Goal: Task Accomplishment & Management: Use online tool/utility

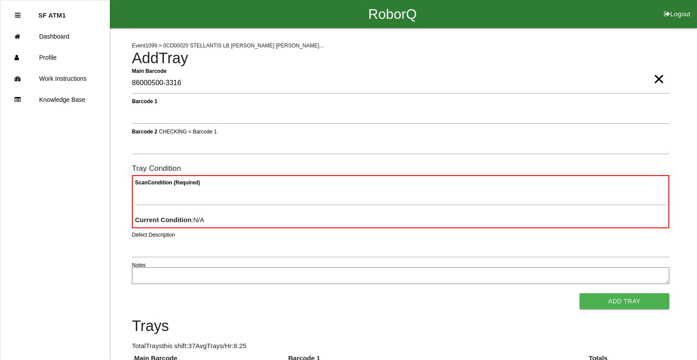
type Barcode "86000500-3316"
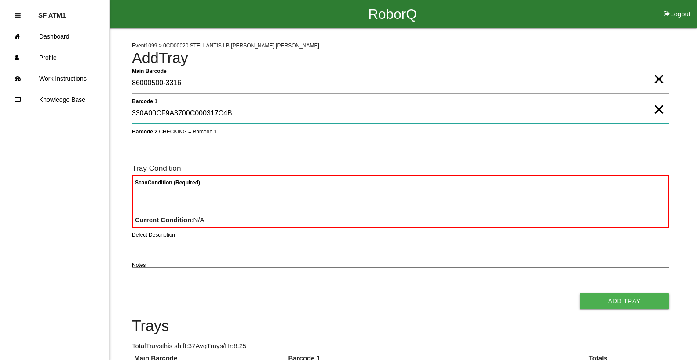
type 1 "330A00CF9A3700C000317C4B"
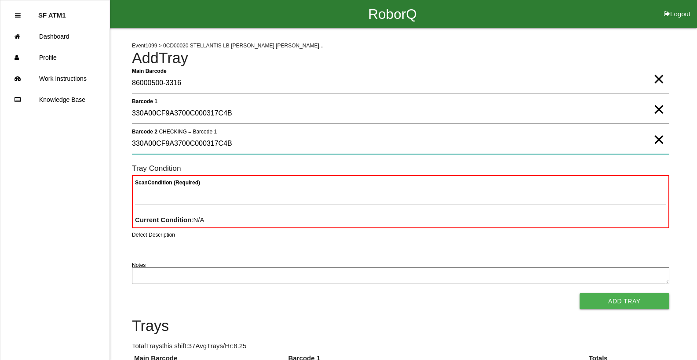
type 2 "330A00CF9A3700C000317C4B"
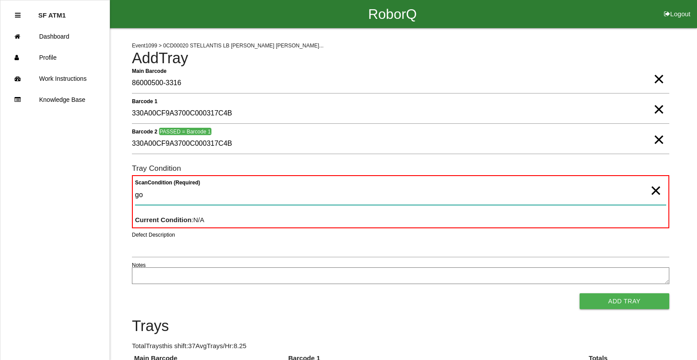
type Condition "goo"
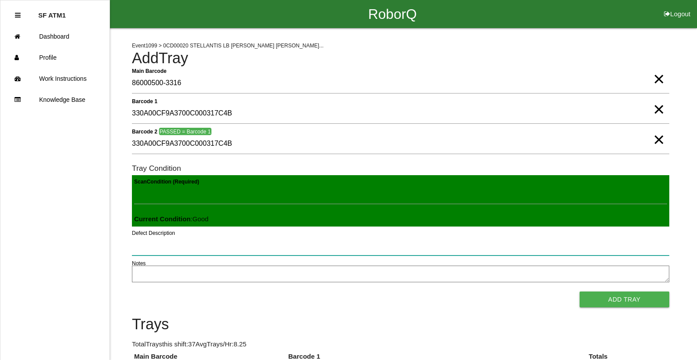
click at [579, 292] on button "Add Tray" at bounding box center [624, 300] width 90 height 16
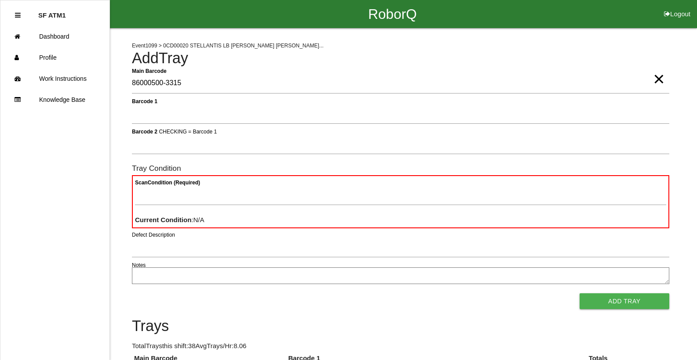
type Barcode "86000500-3315"
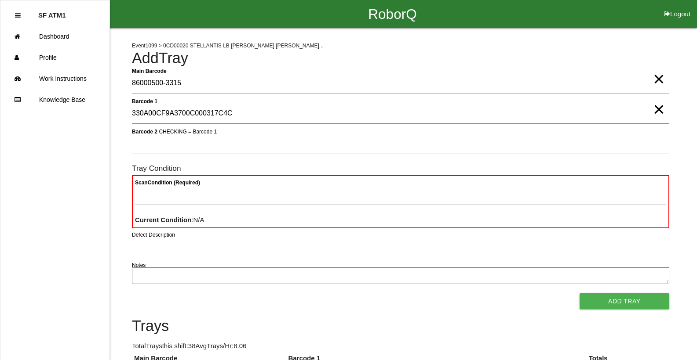
type 1 "330A00CF9A3700C000317C4C"
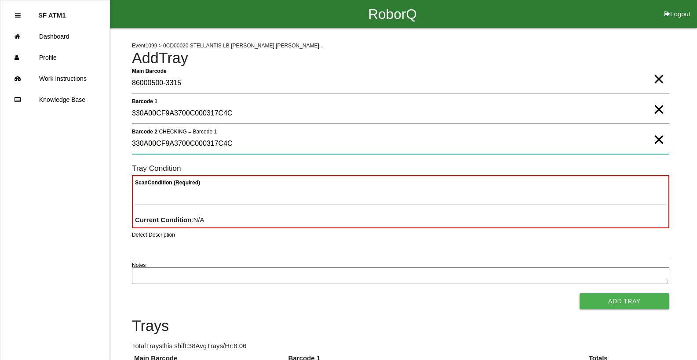
type 2 "330A00CF9A3700C000317C4C"
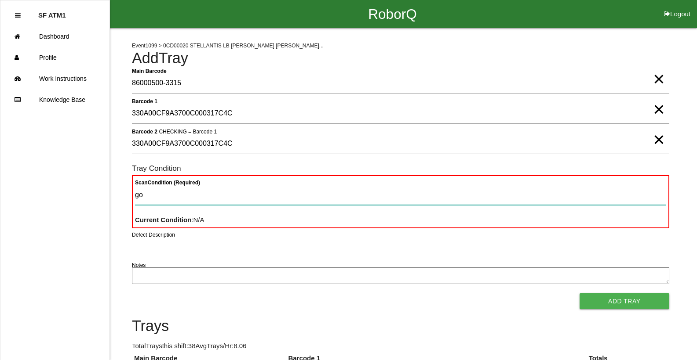
type Condition "goo"
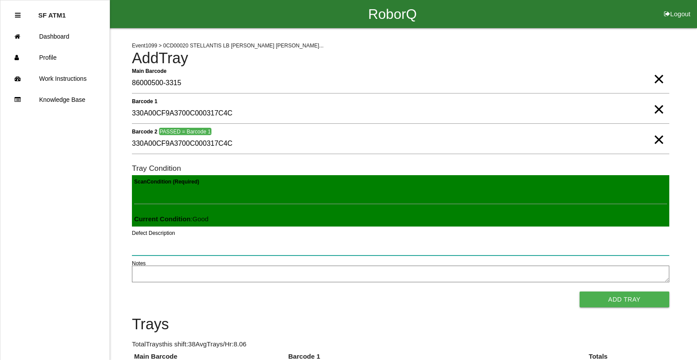
click at [579, 292] on button "Add Tray" at bounding box center [624, 300] width 90 height 16
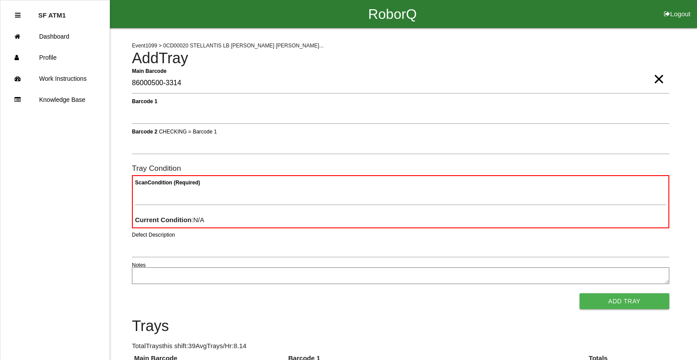
type Barcode "86000500-3314"
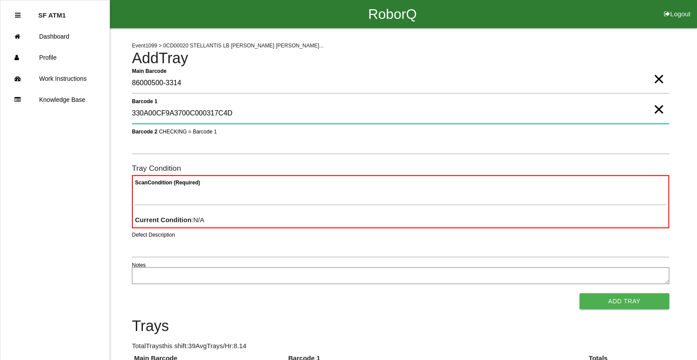
type 1 "330A00CF9A3700C000317C4D"
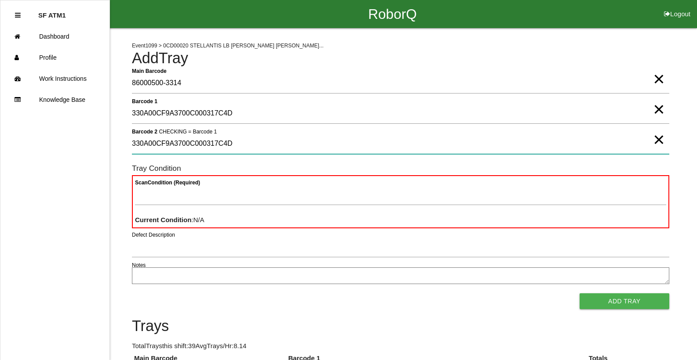
type 2 "330A00CF9A3700C000317C4D"
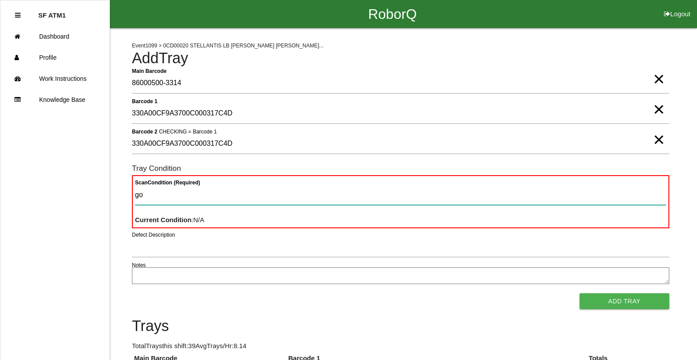
type Condition "goo"
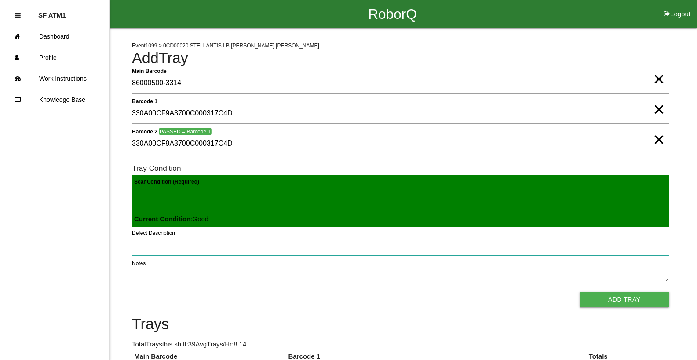
click at [579, 292] on button "Add Tray" at bounding box center [624, 300] width 90 height 16
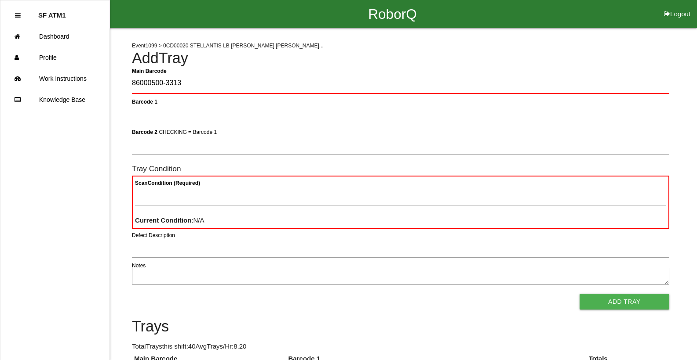
type Barcode "86000500-3313"
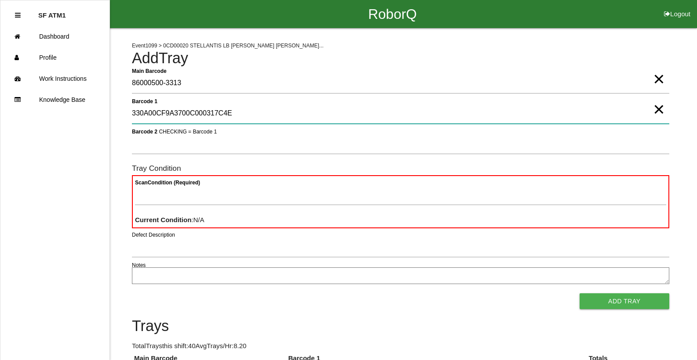
type 1 "330A00CF9A3700C000317C4E"
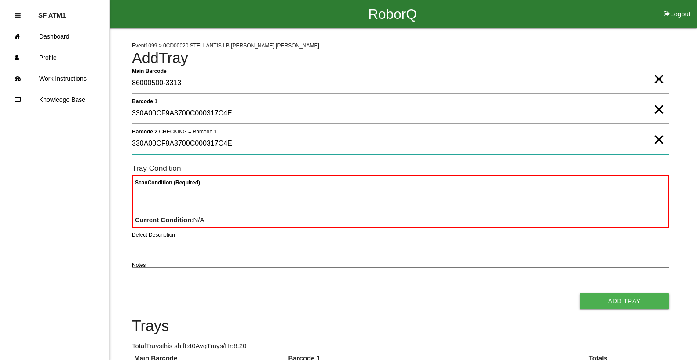
type 2 "330A00CF9A3700C000317C4E"
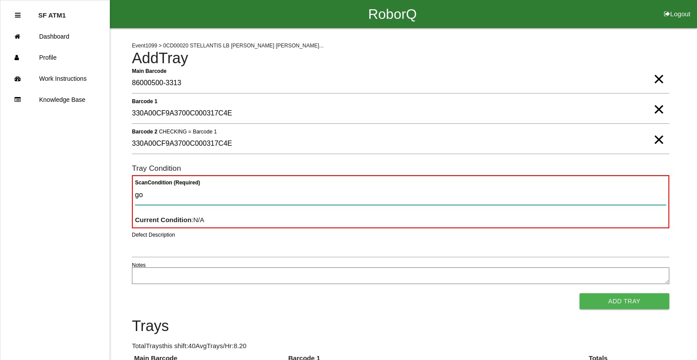
type Condition "goo"
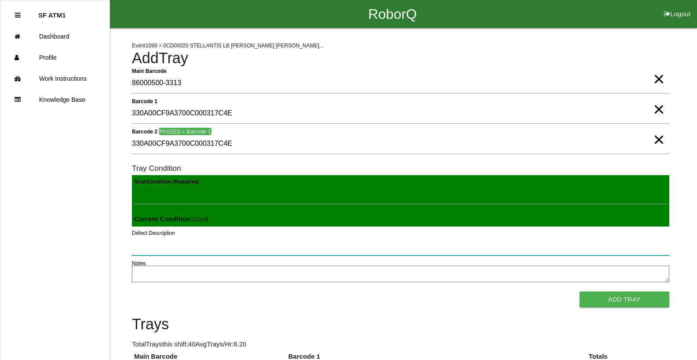
click at [579, 292] on button "Add Tray" at bounding box center [624, 300] width 90 height 16
